Goal: Check status: Check status

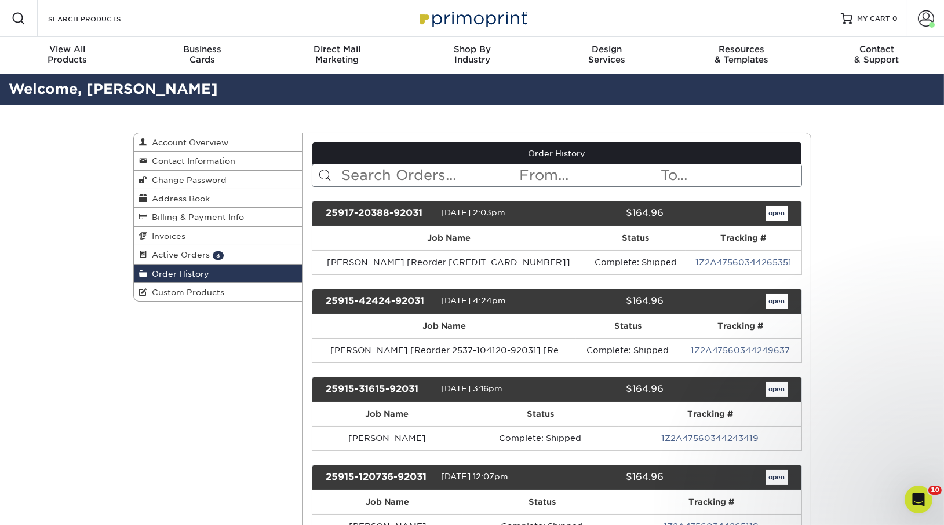
click at [370, 173] on input "text" at bounding box center [429, 176] width 178 height 22
type input "sarah"
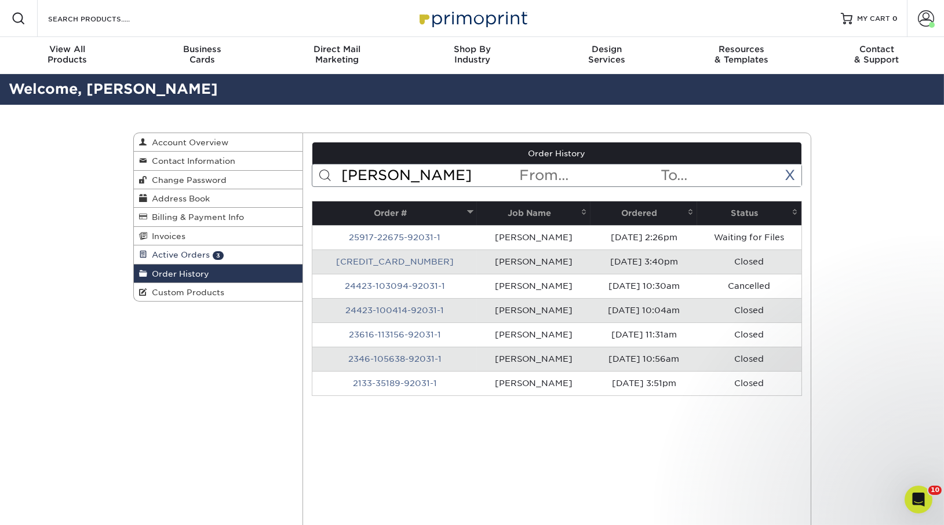
click at [191, 251] on span "Active Orders" at bounding box center [179, 254] width 63 height 9
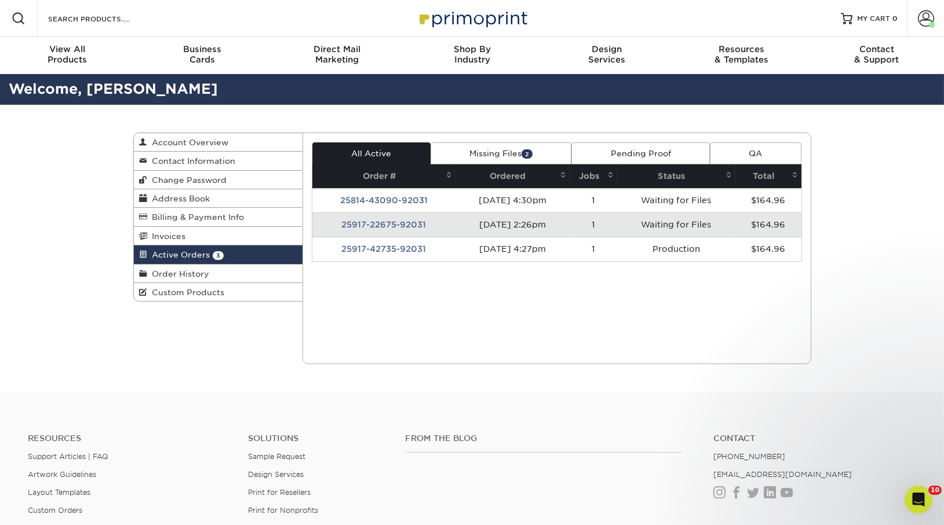
click at [381, 227] on td "25917-22675-92031" at bounding box center [383, 225] width 143 height 24
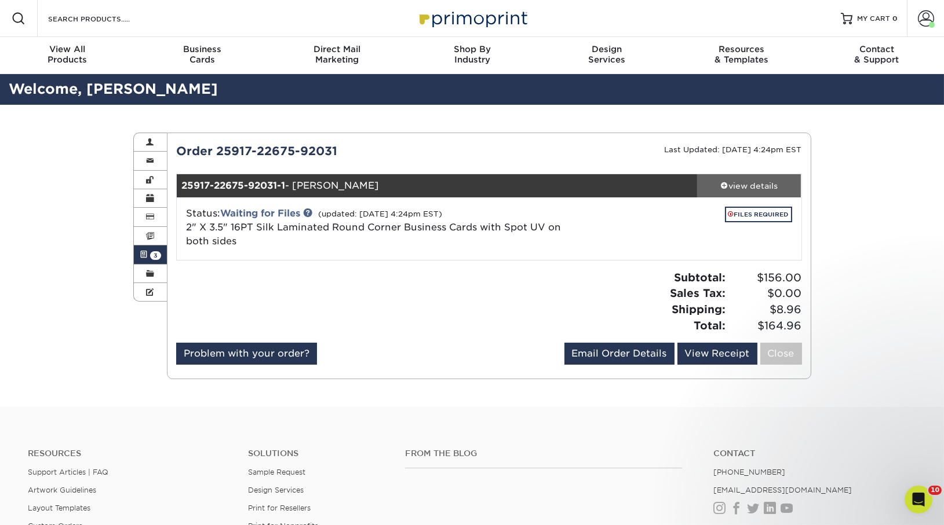
click at [755, 187] on div "view details" at bounding box center [749, 186] width 104 height 12
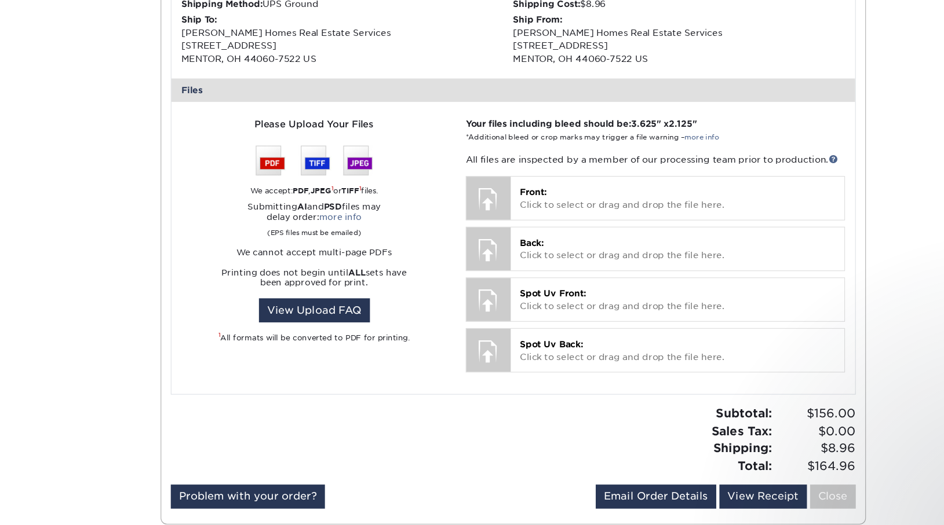
scroll to position [386, 0]
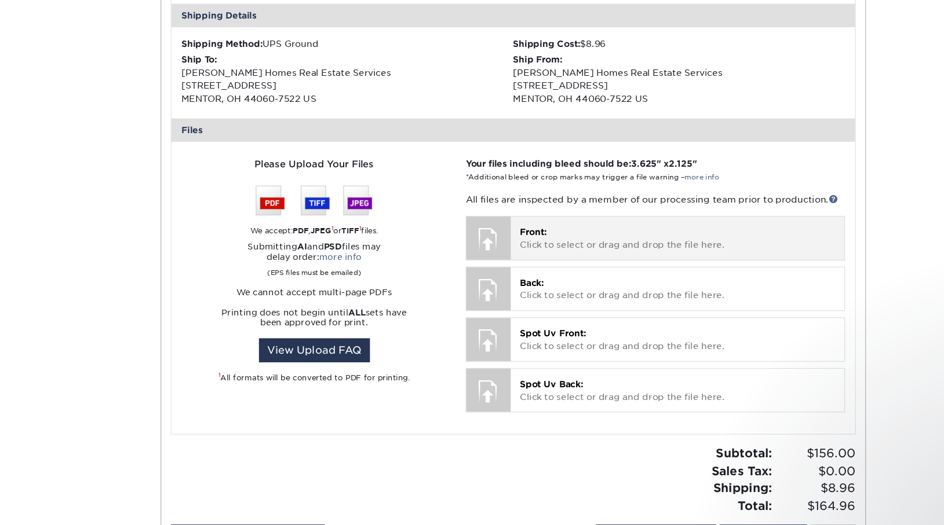
click at [582, 213] on p "Front: Click to select or drag and drop the file here." at bounding box center [639, 218] width 288 height 24
click at [508, 215] on span "Front:" at bounding box center [507, 211] width 25 height 9
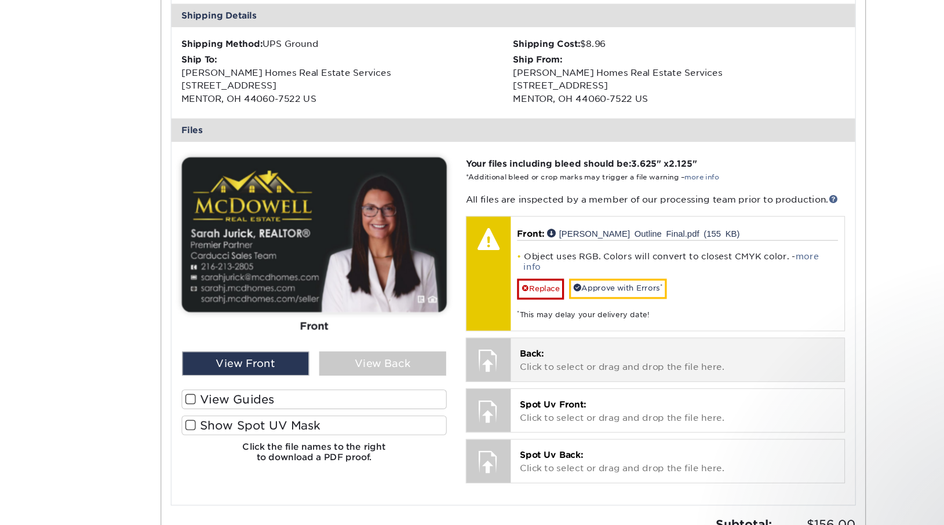
click at [588, 317] on p "Back: Click to select or drag and drop the file here." at bounding box center [639, 329] width 288 height 24
click at [534, 330] on div "Back: Click to select or drag and drop the file here. Choose file" at bounding box center [639, 328] width 304 height 39
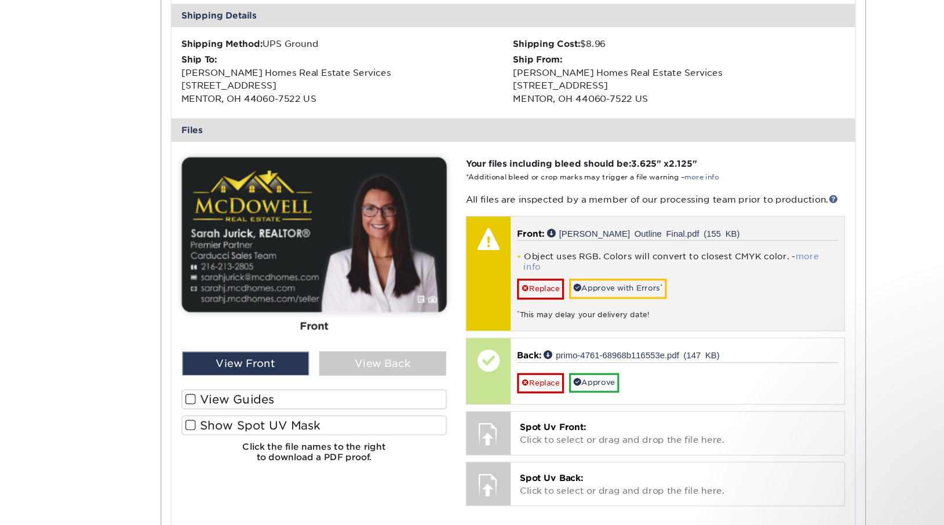
click at [760, 230] on link "more info" at bounding box center [632, 239] width 269 height 19
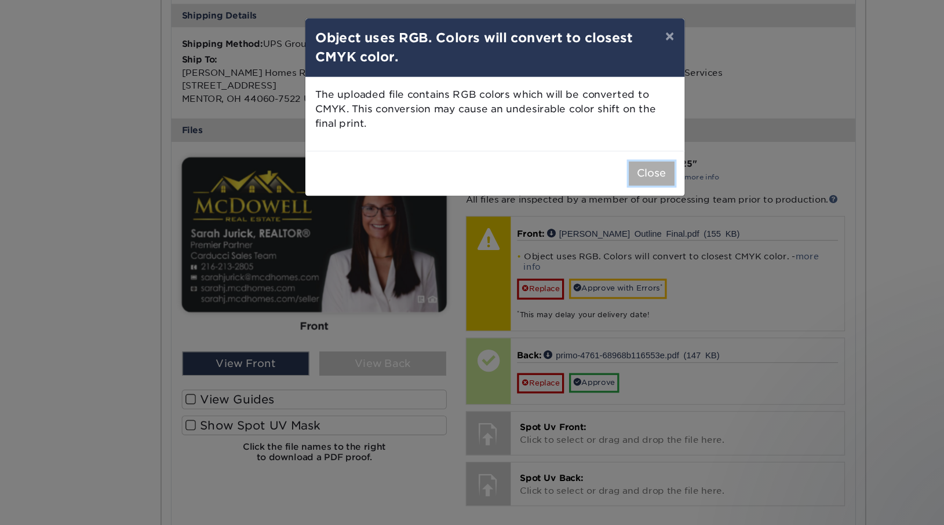
click at [612, 159] on button "Close" at bounding box center [615, 159] width 42 height 22
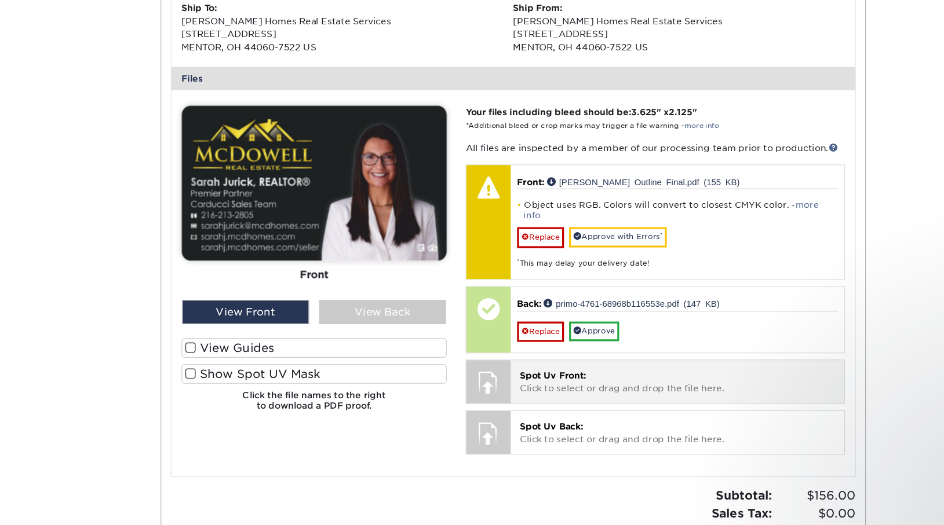
scroll to position [401, 0]
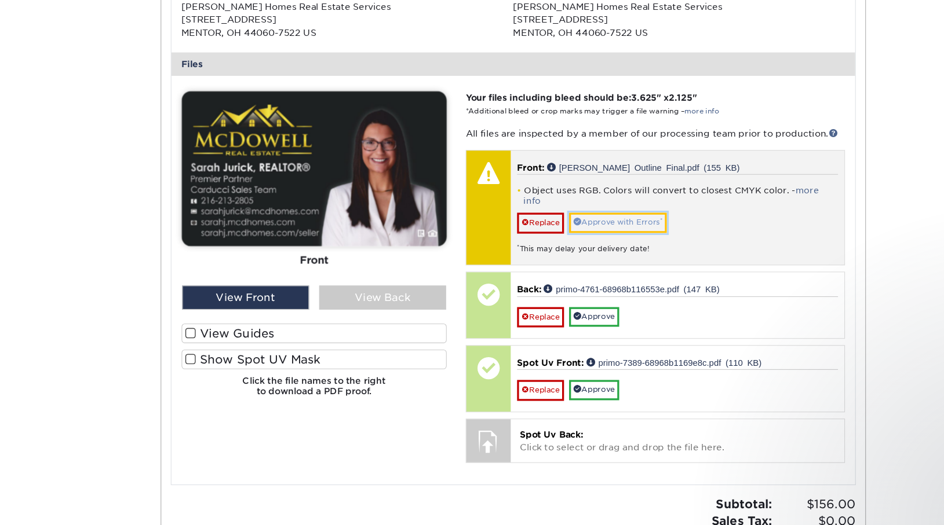
click at [593, 244] on link "Approve with Errors *" at bounding box center [584, 249] width 89 height 18
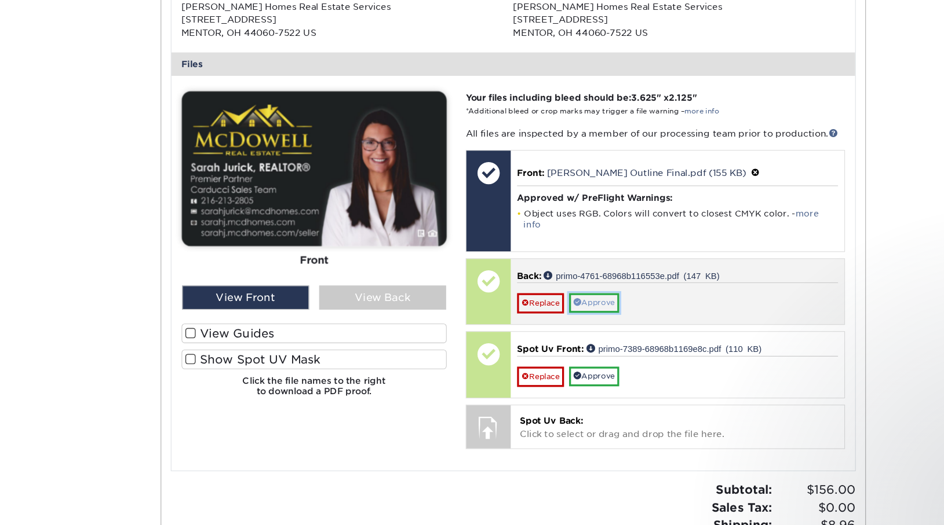
click at [583, 313] on link "Approve" at bounding box center [563, 322] width 46 height 18
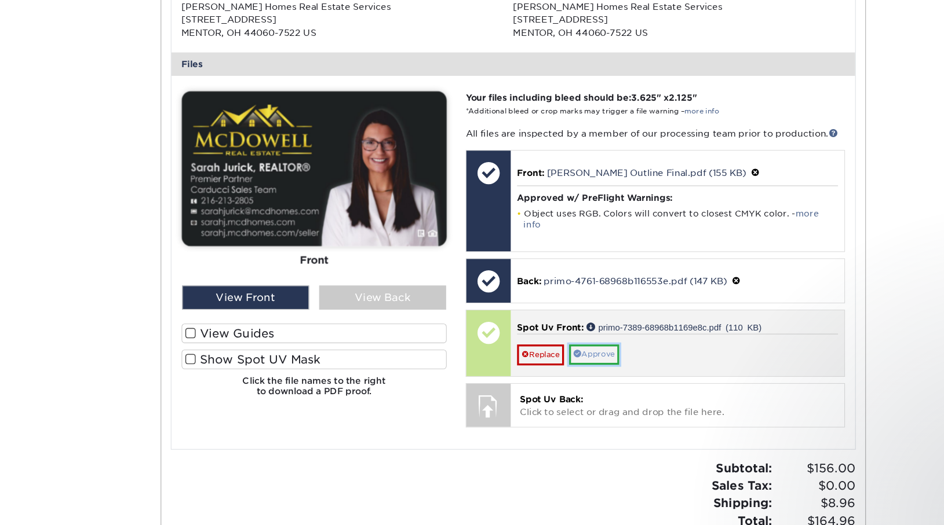
click at [576, 360] on link "Approve" at bounding box center [563, 369] width 46 height 18
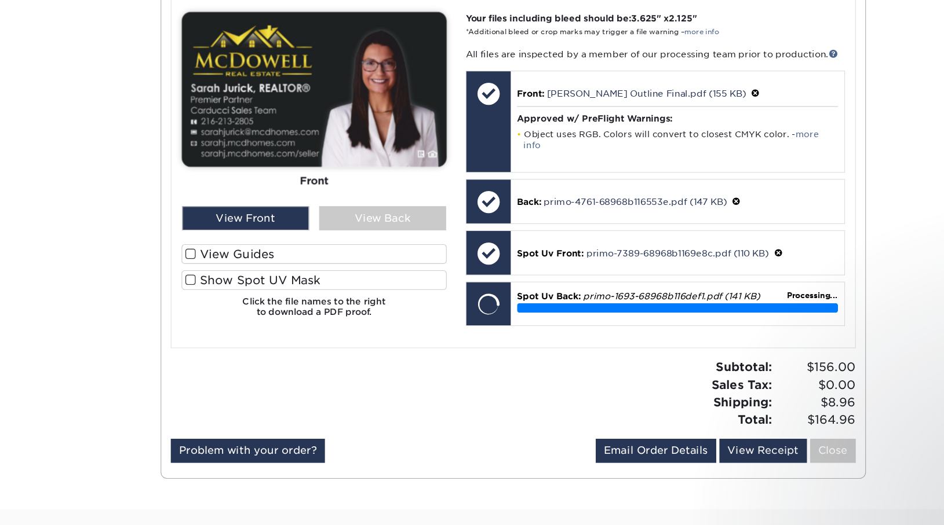
scroll to position [476, 0]
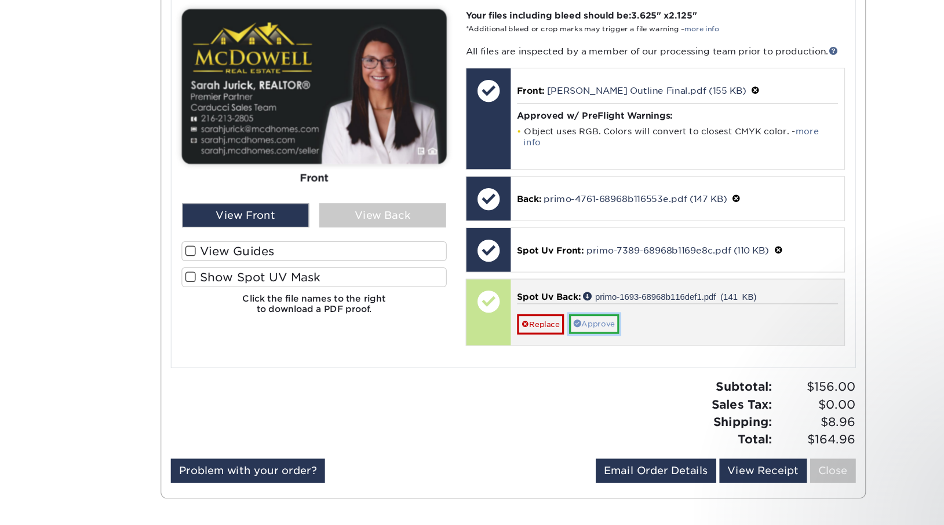
click at [574, 333] on link "Approve" at bounding box center [563, 342] width 46 height 18
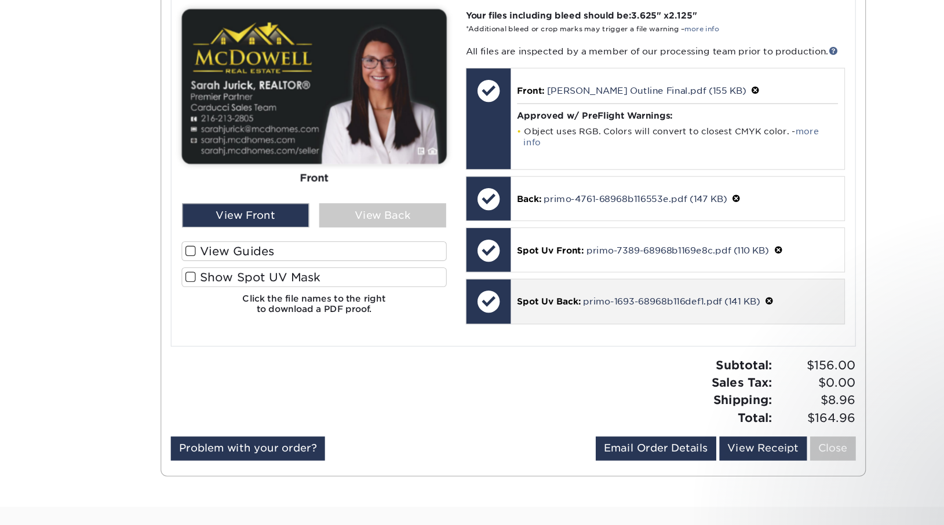
scroll to position [476, 0]
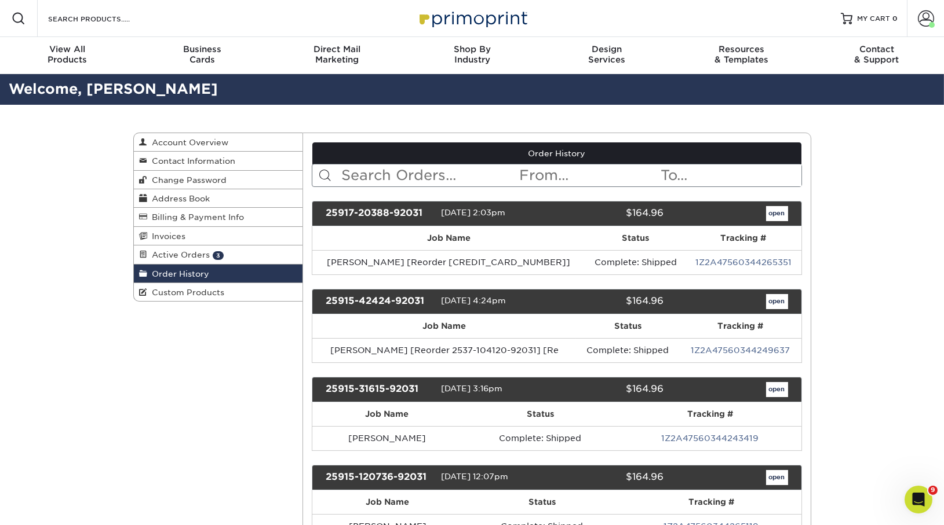
click at [395, 173] on input "text" at bounding box center [429, 176] width 178 height 22
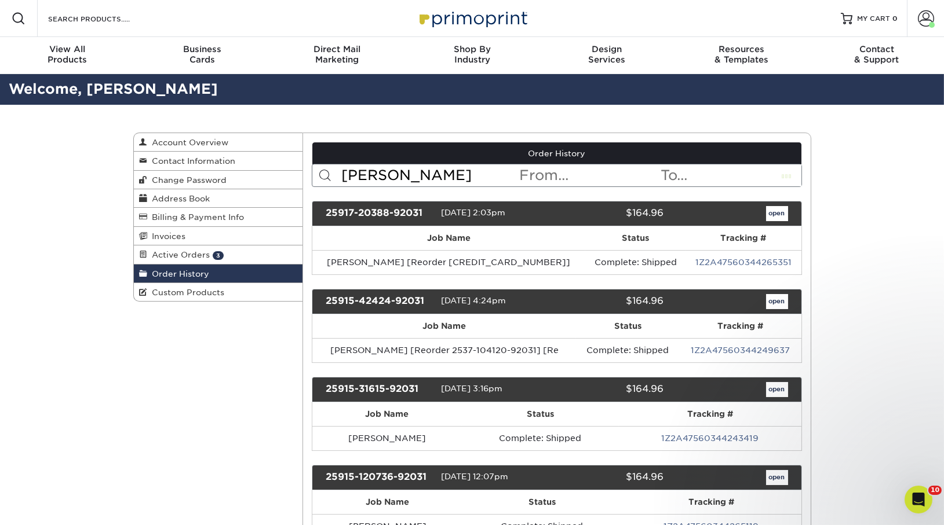
type input "sarah"
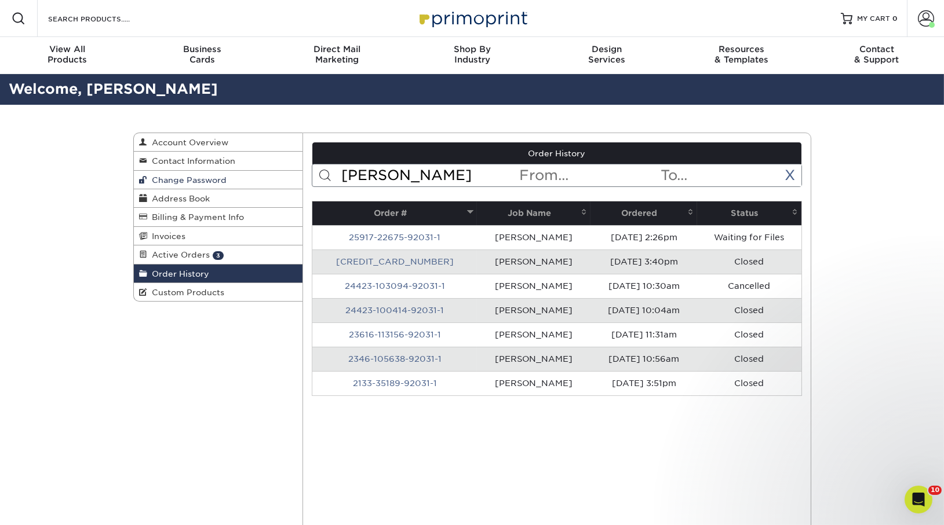
drag, startPoint x: 384, startPoint y: 167, endPoint x: 294, endPoint y: 174, distance: 90.6
click at [294, 133] on div "Order History Account Overview Contact Information Change Password Address Book…" at bounding box center [472, 133] width 678 height 0
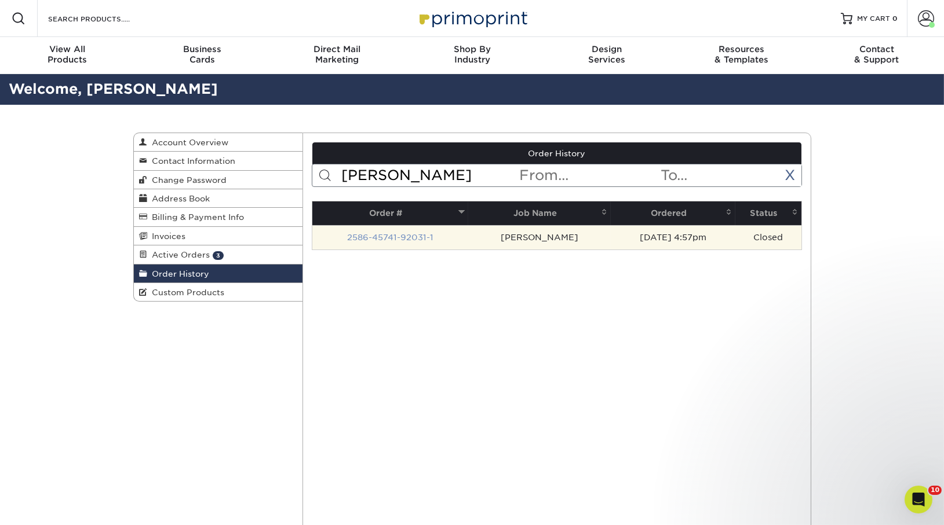
type input "johnathan"
click at [397, 235] on link "2586-45741-92031-1" at bounding box center [390, 237] width 86 height 9
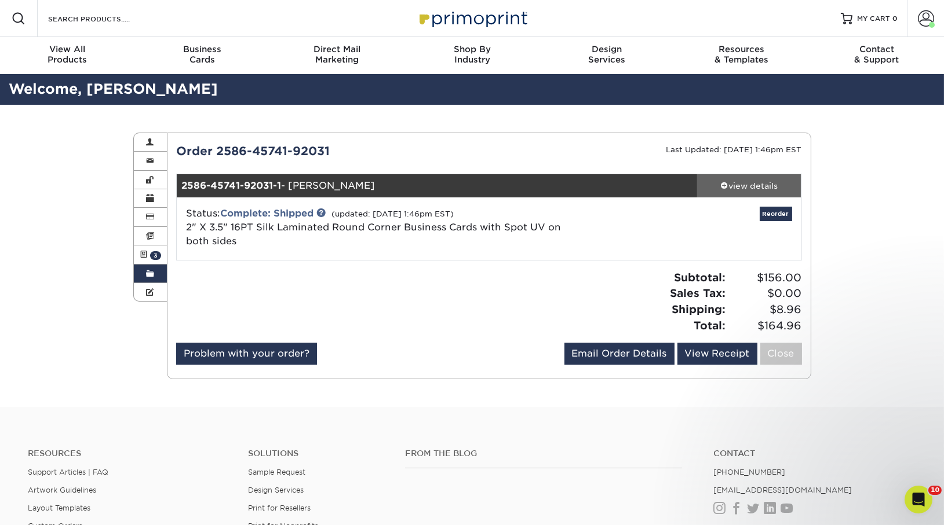
click at [758, 183] on div "view details" at bounding box center [749, 186] width 104 height 12
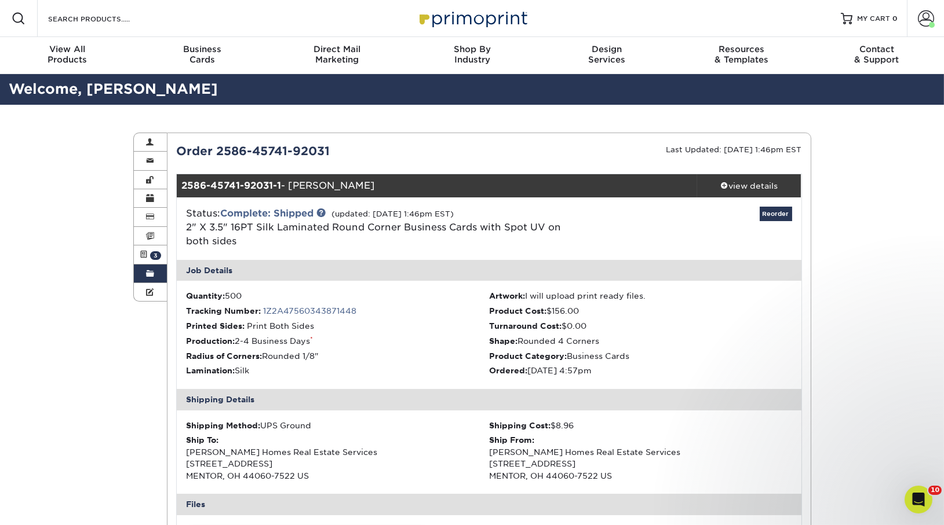
scroll to position [366, 0]
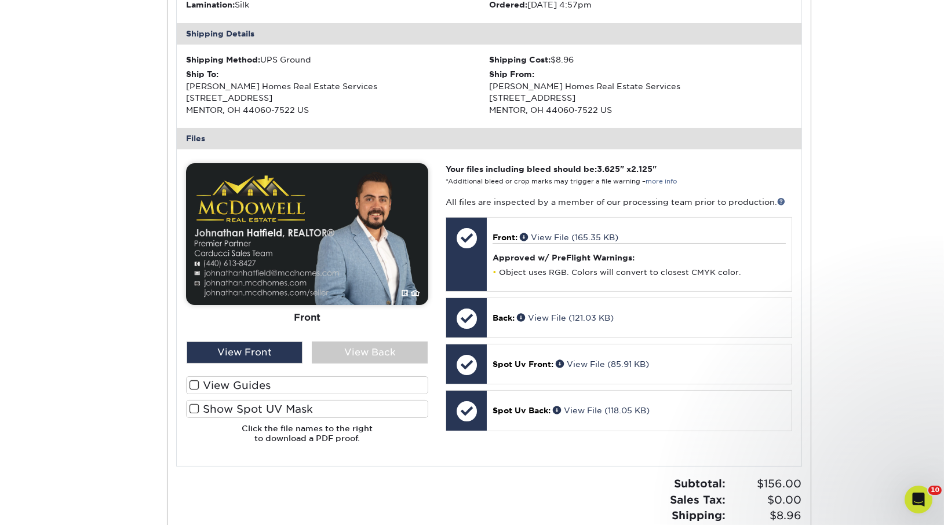
click at [323, 366] on div at bounding box center [307, 307] width 242 height 289
click at [327, 352] on div "View Back" at bounding box center [370, 353] width 116 height 22
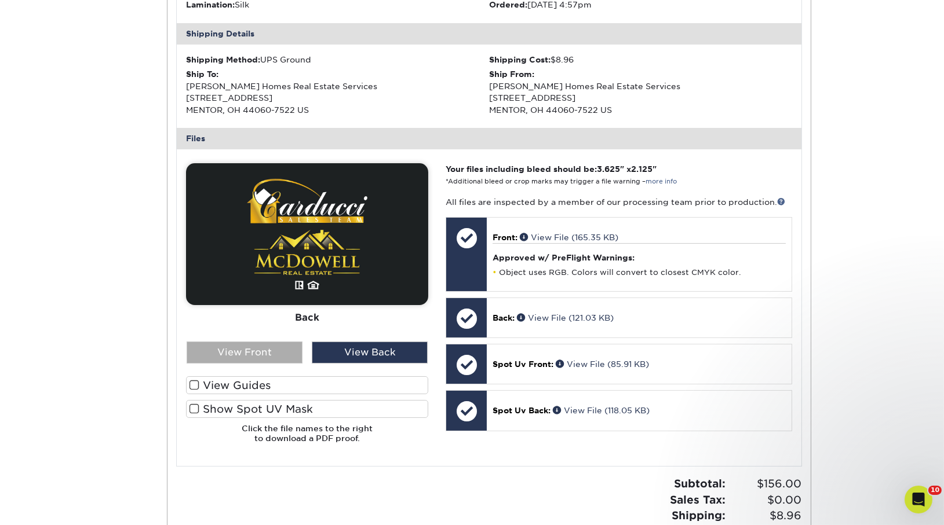
click at [290, 352] on div "View Front" at bounding box center [245, 353] width 116 height 22
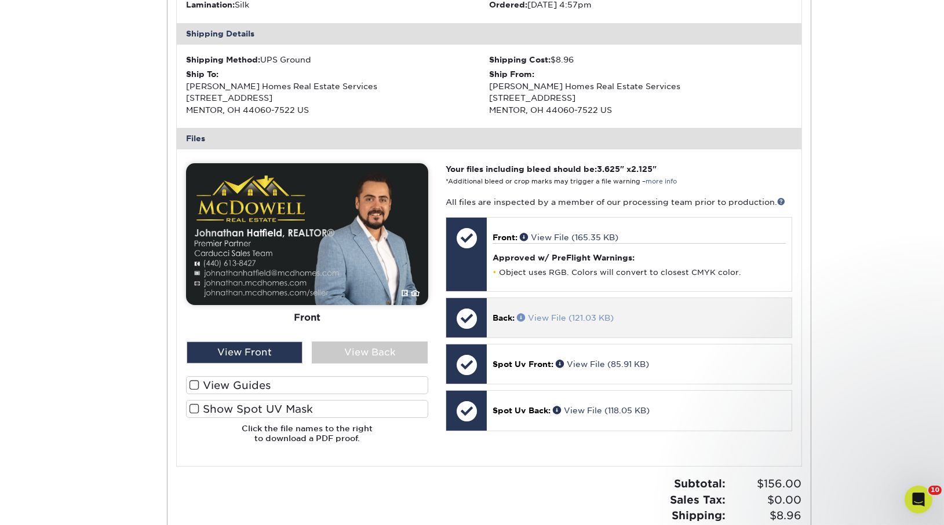
click at [592, 314] on link "View File (121.03 KB)" at bounding box center [565, 317] width 97 height 9
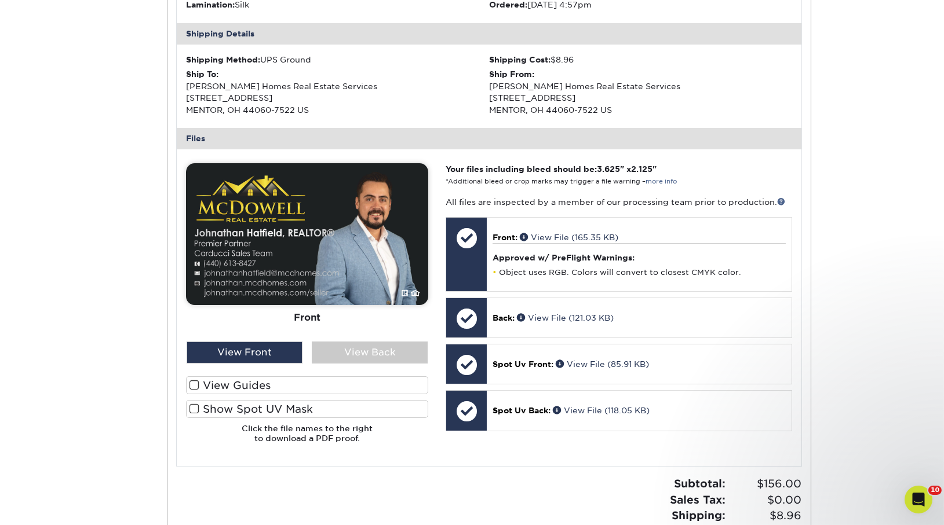
scroll to position [373, 0]
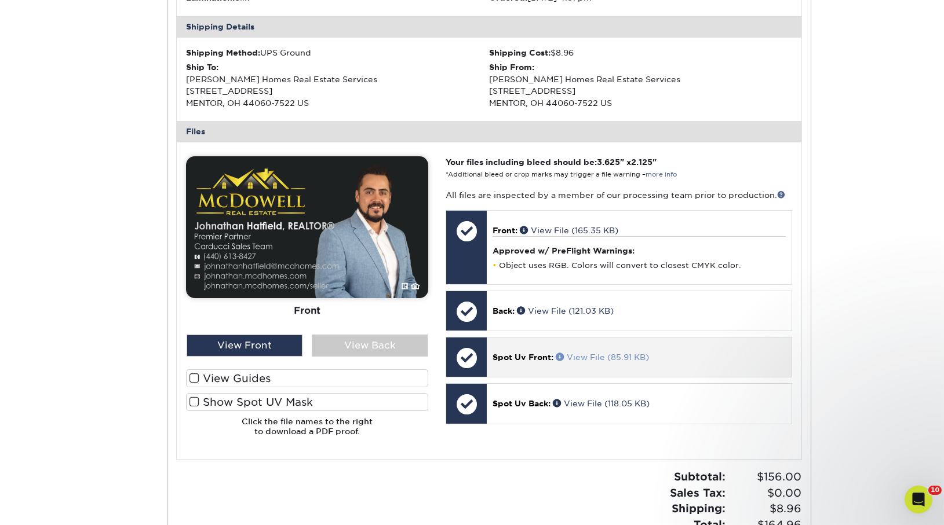
click at [593, 353] on link "View File (85.91 KB)" at bounding box center [602, 357] width 93 height 9
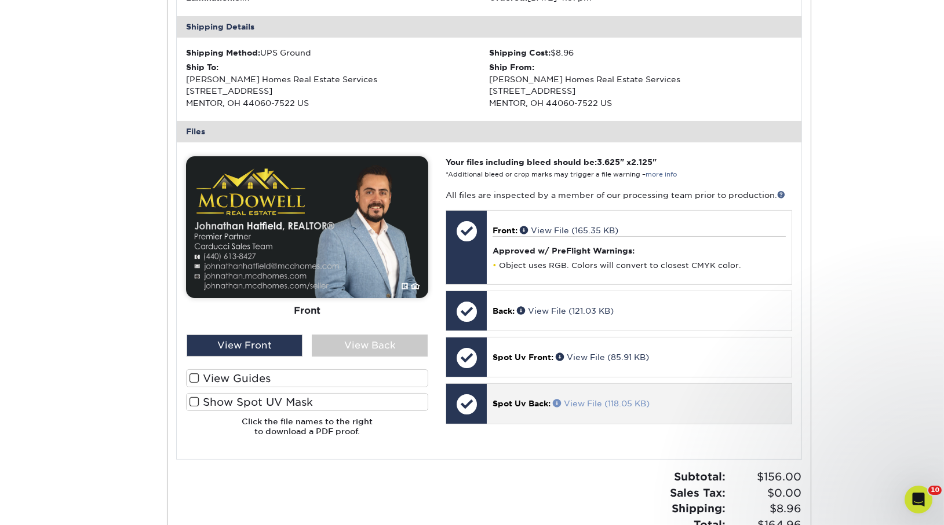
click at [571, 400] on link "View File (118.05 KB)" at bounding box center [601, 403] width 97 height 9
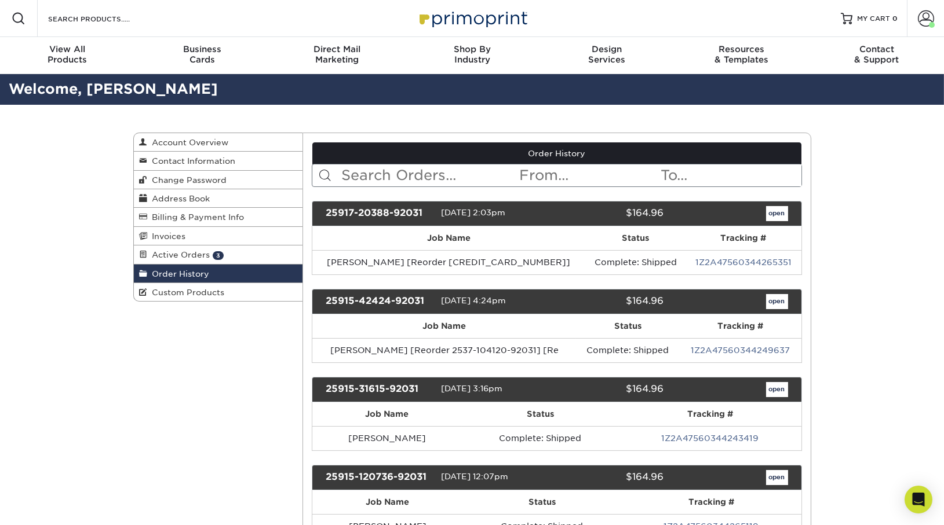
click at [181, 249] on link "Active Orders 3" at bounding box center [218, 255] width 169 height 19
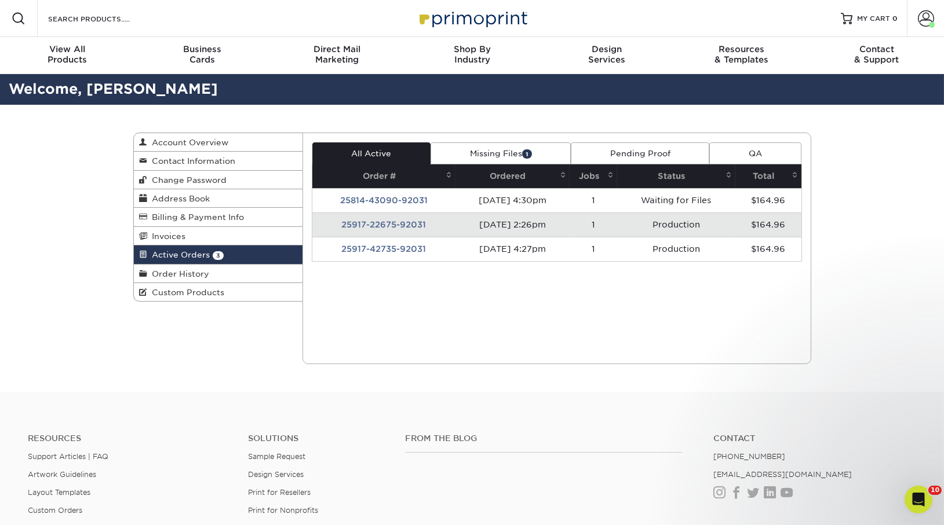
click at [392, 229] on td "25917-22675-92031" at bounding box center [383, 225] width 143 height 24
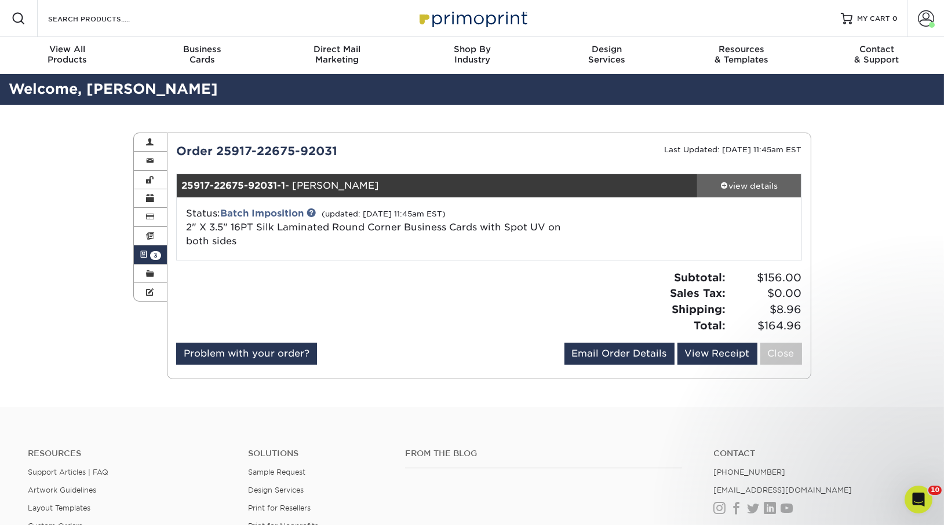
click at [764, 188] on div "view details" at bounding box center [749, 186] width 104 height 12
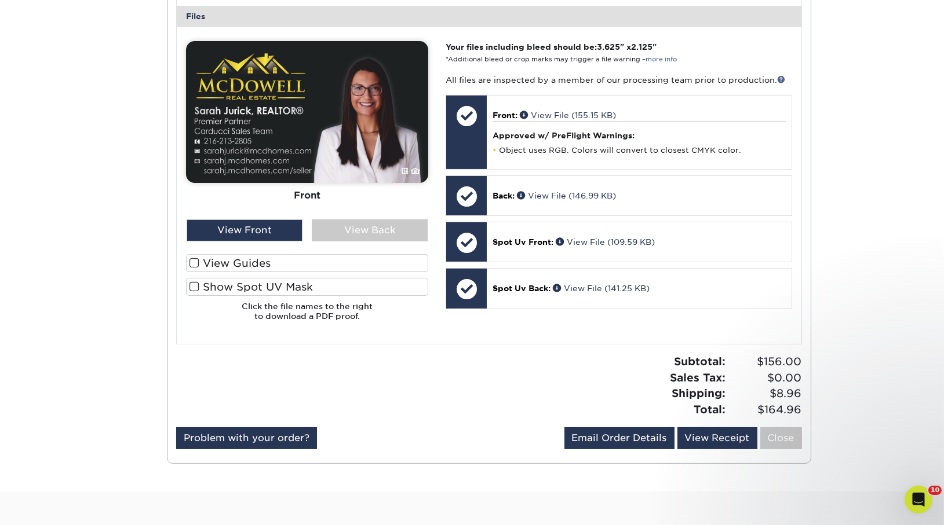
scroll to position [487, 0]
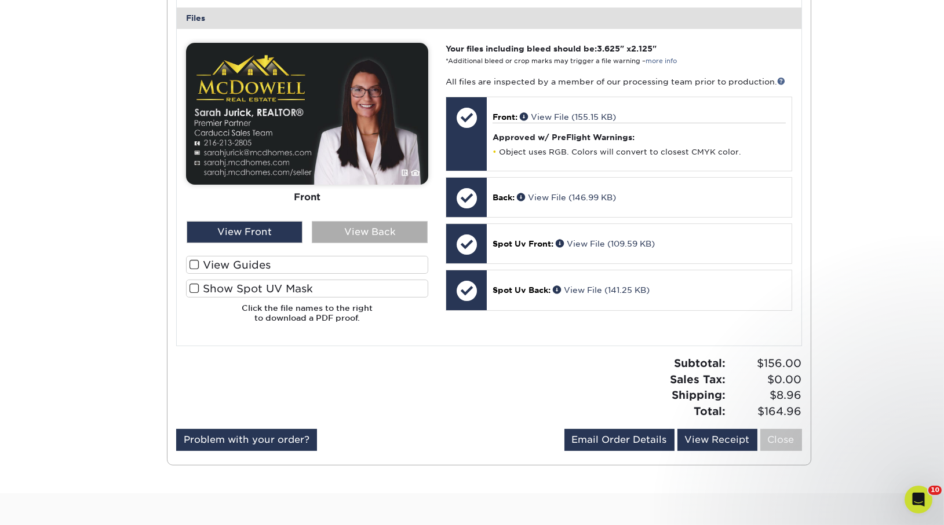
click at [366, 232] on div "View Back" at bounding box center [370, 232] width 116 height 22
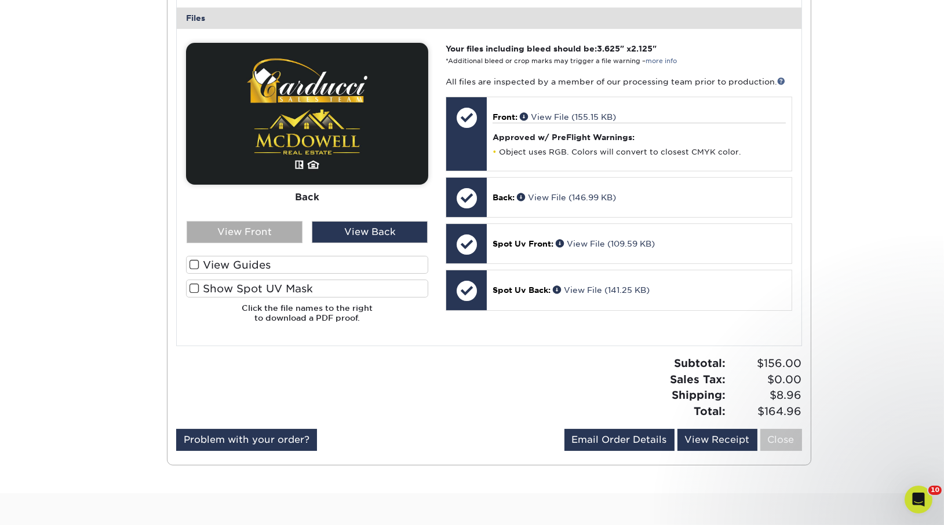
click at [262, 226] on div "View Front" at bounding box center [245, 232] width 116 height 22
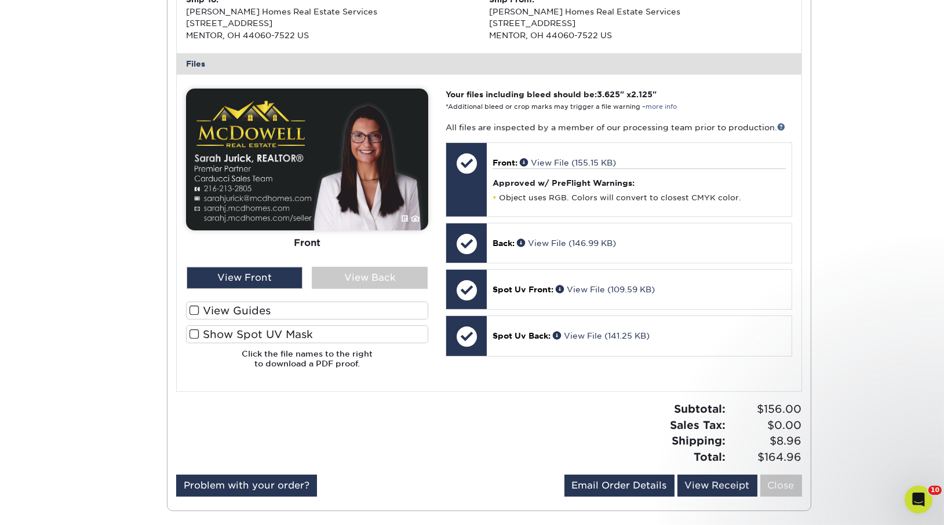
scroll to position [0, 0]
